Goal: Information Seeking & Learning: Learn about a topic

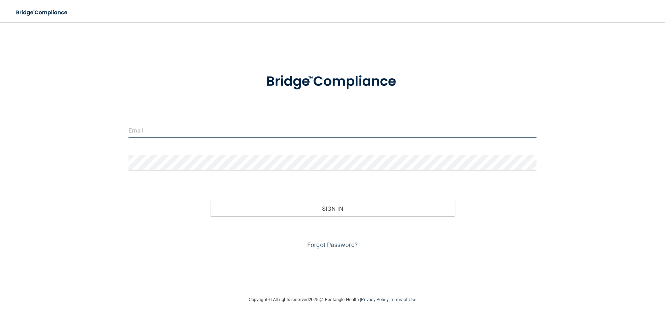
click at [137, 130] on input "email" at bounding box center [332, 131] width 408 height 16
click at [135, 103] on form "Invalid email/password. You don't have permission to access that page. Sign In …" at bounding box center [332, 157] width 408 height 187
click at [136, 130] on input "email" at bounding box center [332, 131] width 408 height 16
type input "[EMAIL_ADDRESS][DOMAIN_NAME]"
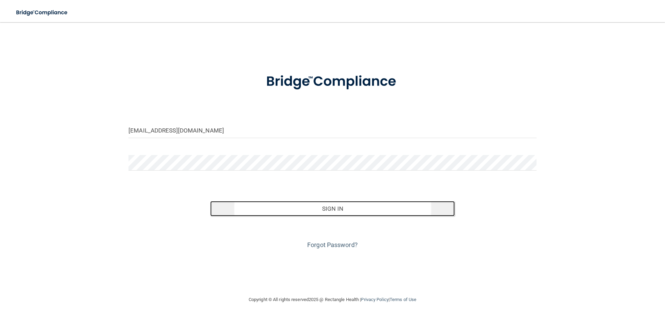
click at [287, 207] on button "Sign In" at bounding box center [332, 208] width 245 height 15
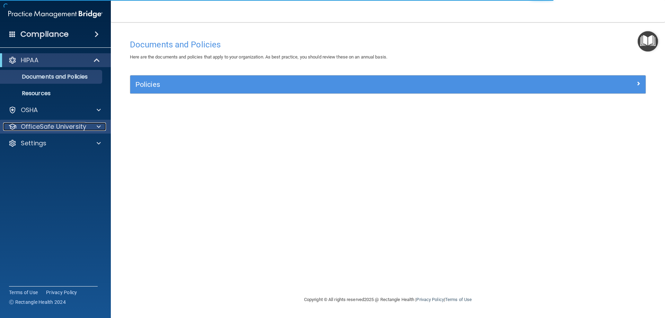
click at [41, 129] on p "OfficeSafe University" at bounding box center [53, 127] width 65 height 8
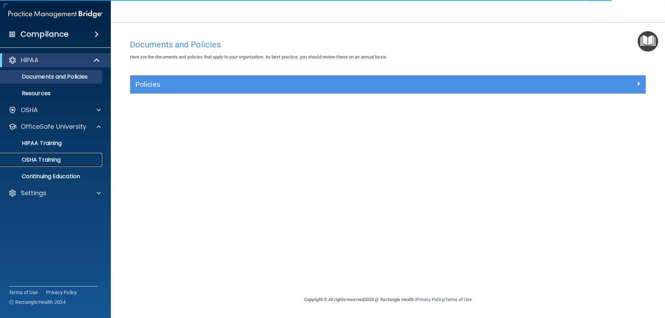
click at [45, 161] on p "OSHA Training" at bounding box center [32, 159] width 56 height 7
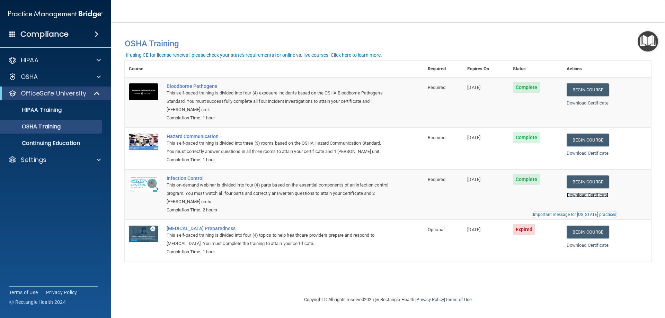
click at [599, 197] on link "Download Certificate" at bounding box center [587, 194] width 42 height 5
click at [596, 234] on link "Begin Course" at bounding box center [587, 232] width 42 height 13
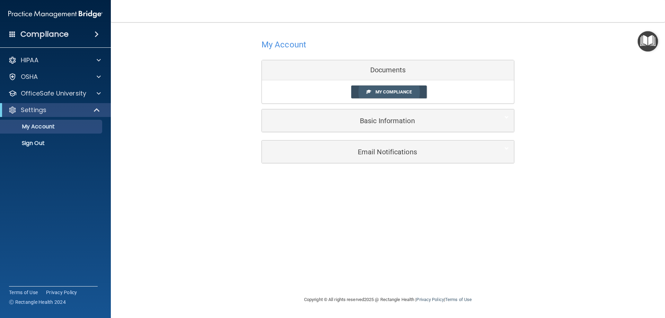
click at [387, 90] on span "My Compliance" at bounding box center [393, 91] width 36 height 5
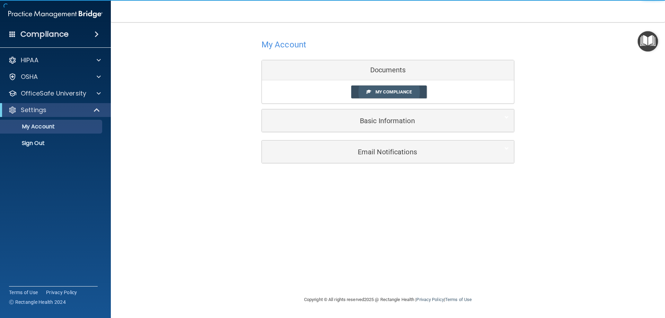
click at [382, 90] on body "Compliance HIPAA Documents and Policies Report an Incident Business Associates …" at bounding box center [332, 159] width 665 height 318
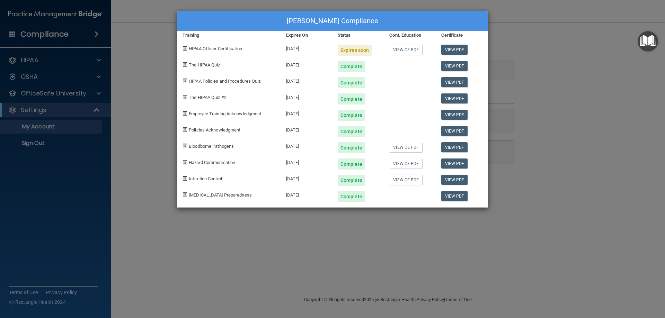
click at [145, 161] on div "[PERSON_NAME] Compliance Training Expires On Status Cont. Education Certificate…" at bounding box center [332, 159] width 665 height 318
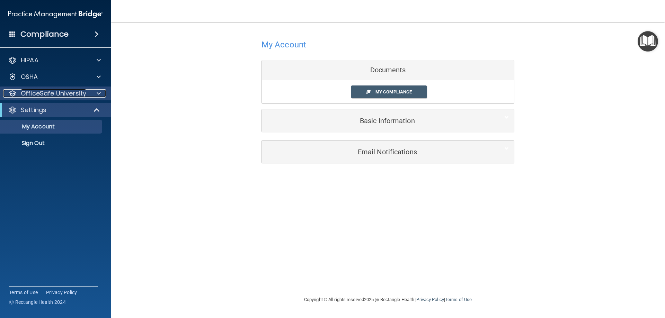
click at [55, 94] on p "OfficeSafe University" at bounding box center [53, 93] width 65 height 8
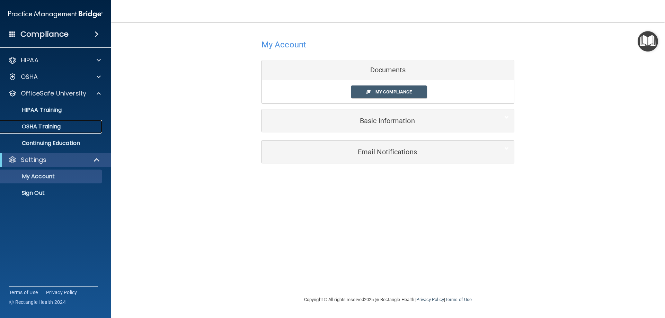
click at [55, 128] on p "OSHA Training" at bounding box center [32, 126] width 56 height 7
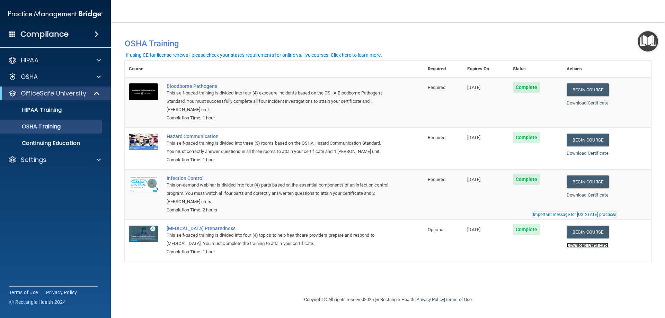
click at [608, 247] on link "Download Certificate" at bounding box center [587, 245] width 42 height 5
